Goal: Task Accomplishment & Management: Manage account settings

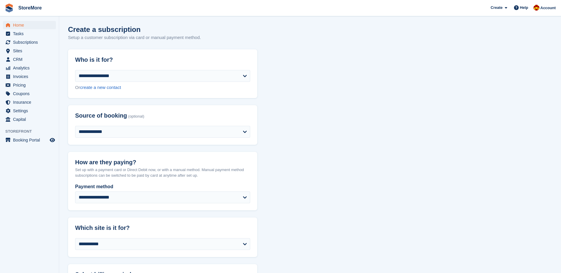
scroll to position [579, 0]
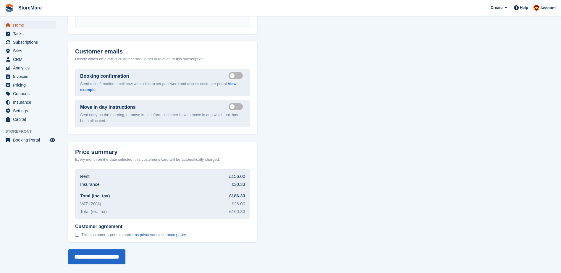
click at [30, 27] on span "Home" at bounding box center [30, 25] width 35 height 8
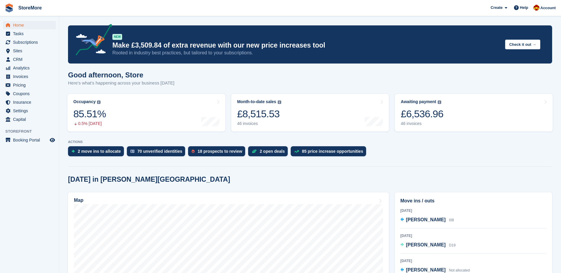
click at [542, 13] on div "Create Subscription Invoice Contact Deal Discount Page Help Chat Support Submit…" at bounding box center [523, 8] width 71 height 16
click at [545, 12] on div "Account" at bounding box center [545, 8] width 26 height 10
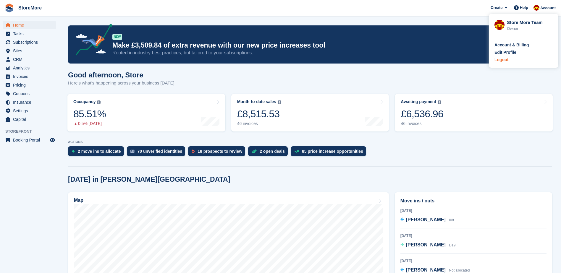
click at [498, 62] on div "Logout" at bounding box center [501, 60] width 14 height 6
